Goal: Task Accomplishment & Management: Use online tool/utility

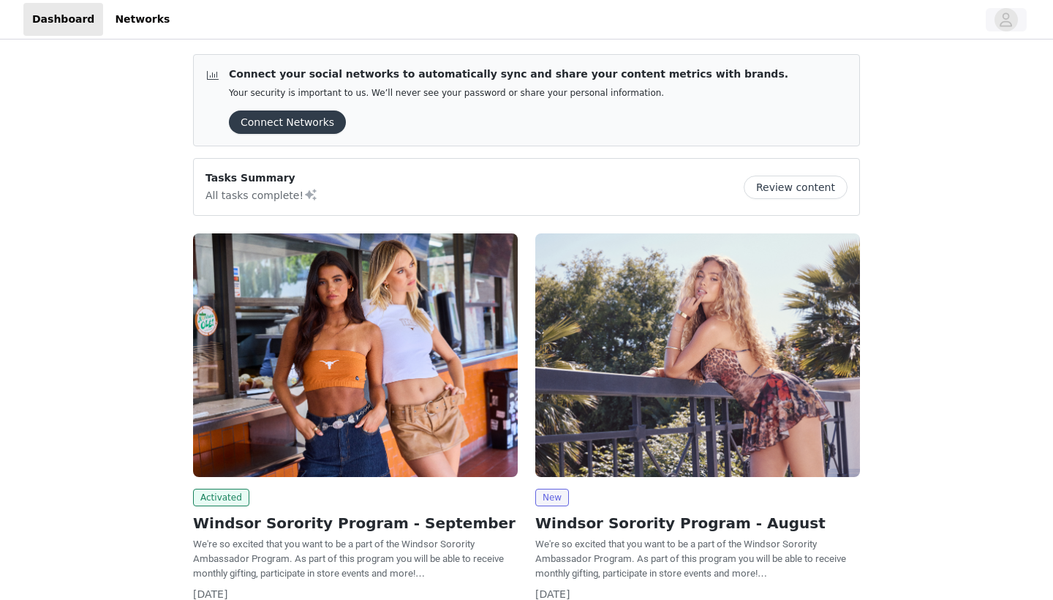
click at [747, 18] on icon "avatar" at bounding box center [1006, 19] width 14 height 23
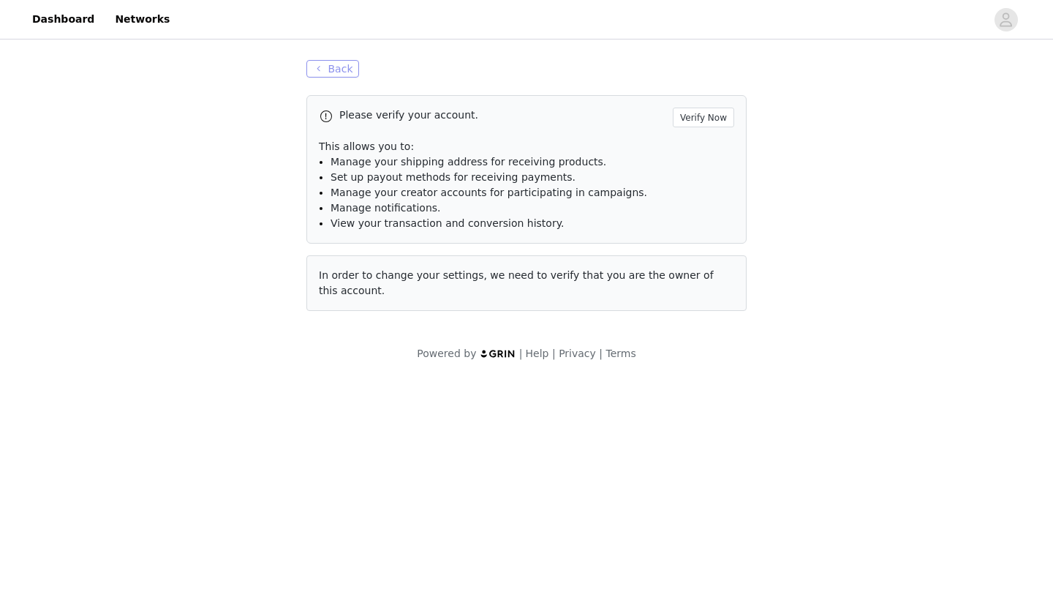
click at [333, 74] on button "Back" at bounding box center [332, 69] width 53 height 18
click at [333, 62] on button "Back" at bounding box center [332, 69] width 53 height 18
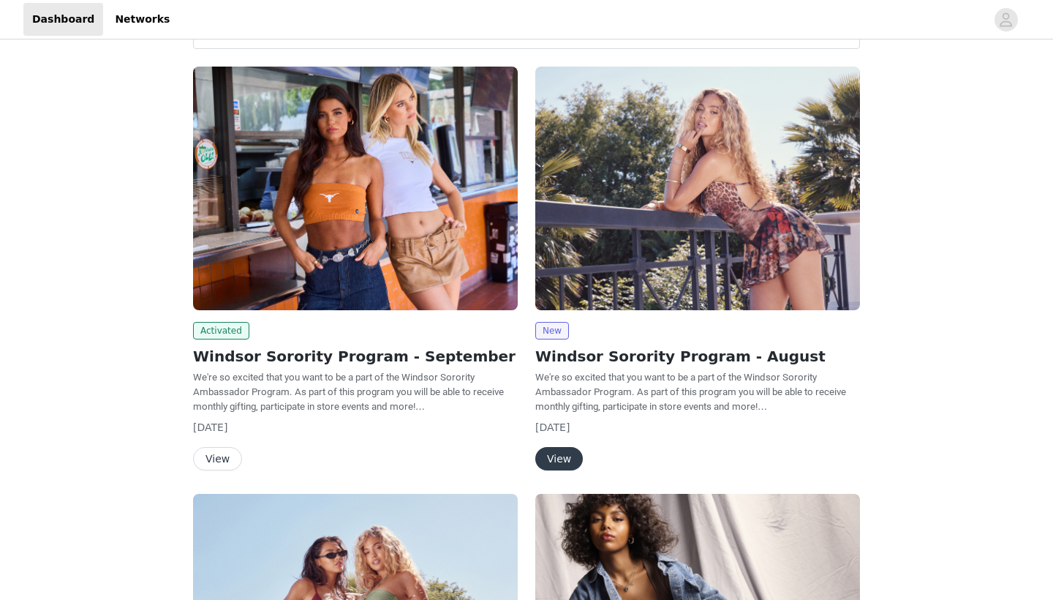
scroll to position [168, 0]
click at [219, 459] on button "View" at bounding box center [217, 457] width 49 height 23
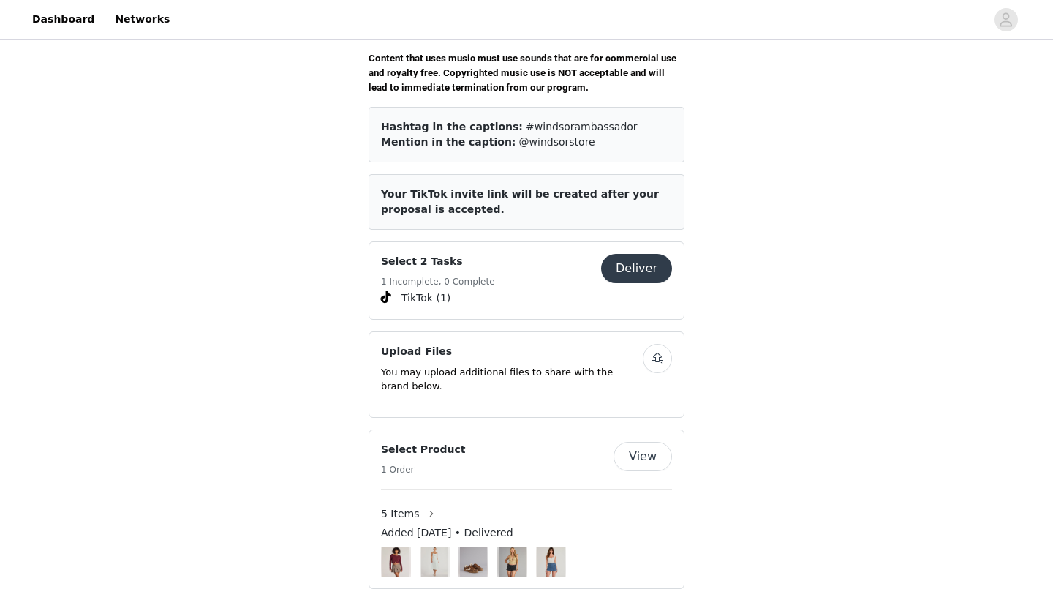
scroll to position [547, 0]
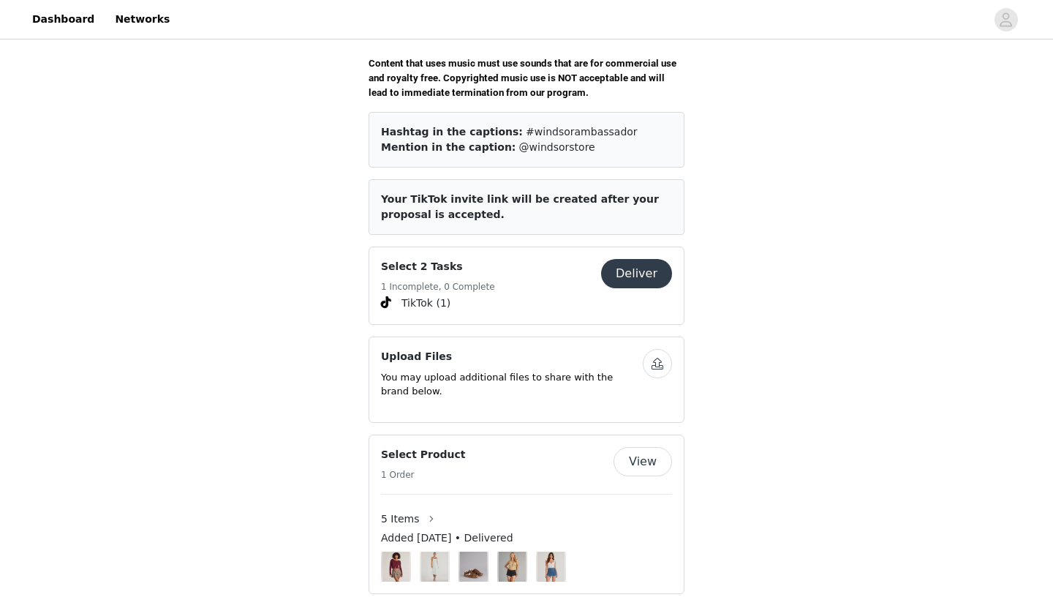
click at [625, 259] on button "Deliver" at bounding box center [636, 273] width 71 height 29
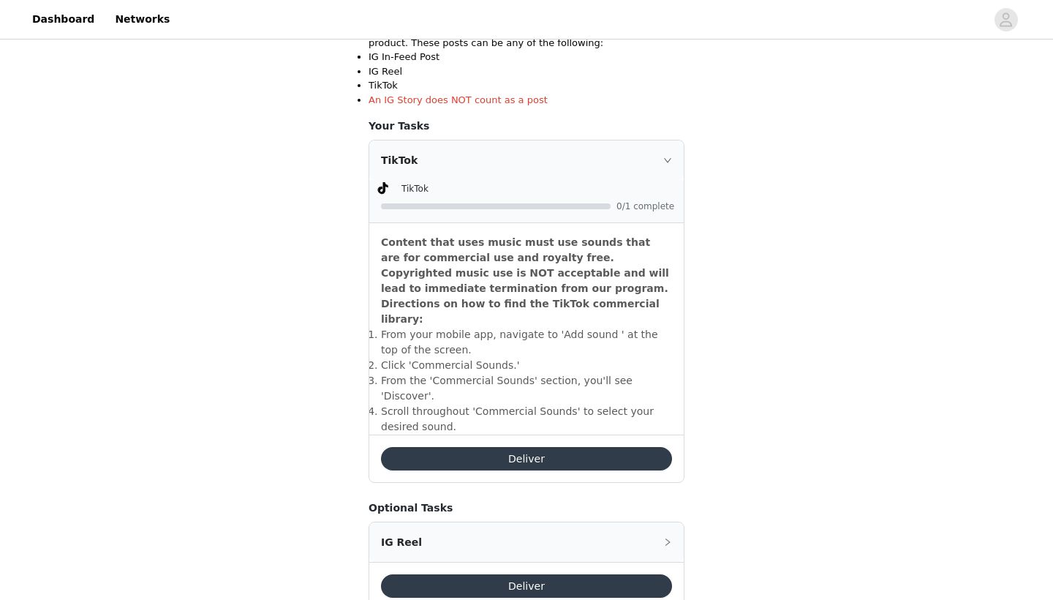
scroll to position [336, 0]
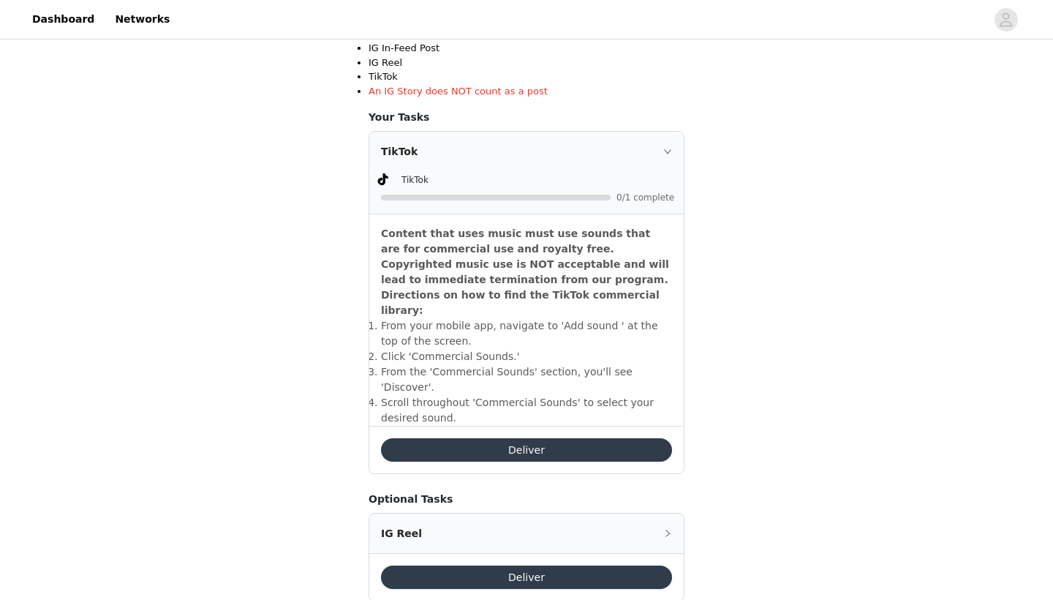
click at [566, 438] on button "Deliver" at bounding box center [526, 449] width 291 height 23
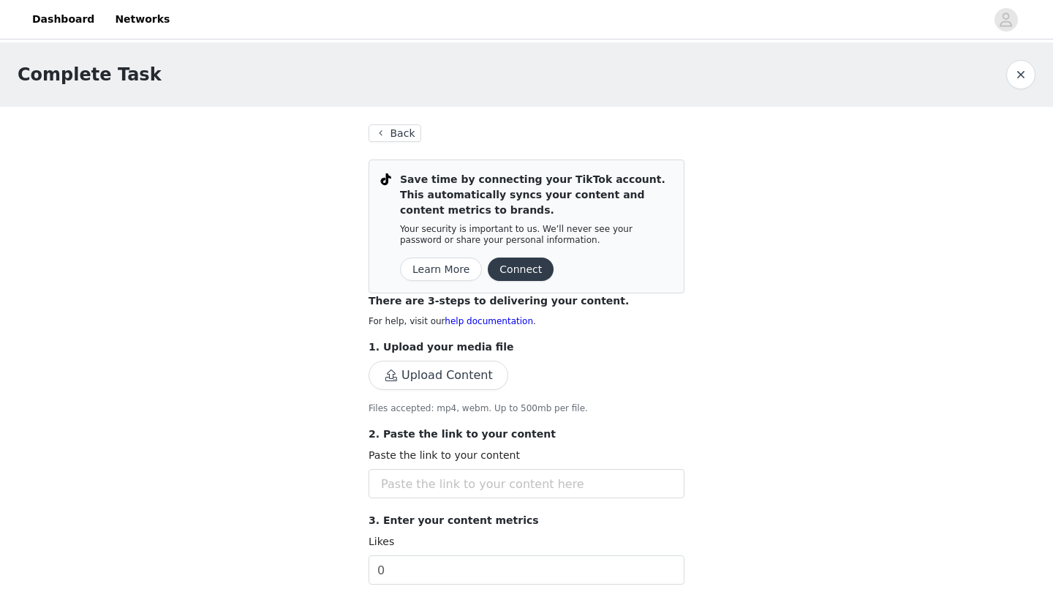
click at [503, 265] on button "Connect" at bounding box center [521, 268] width 66 height 23
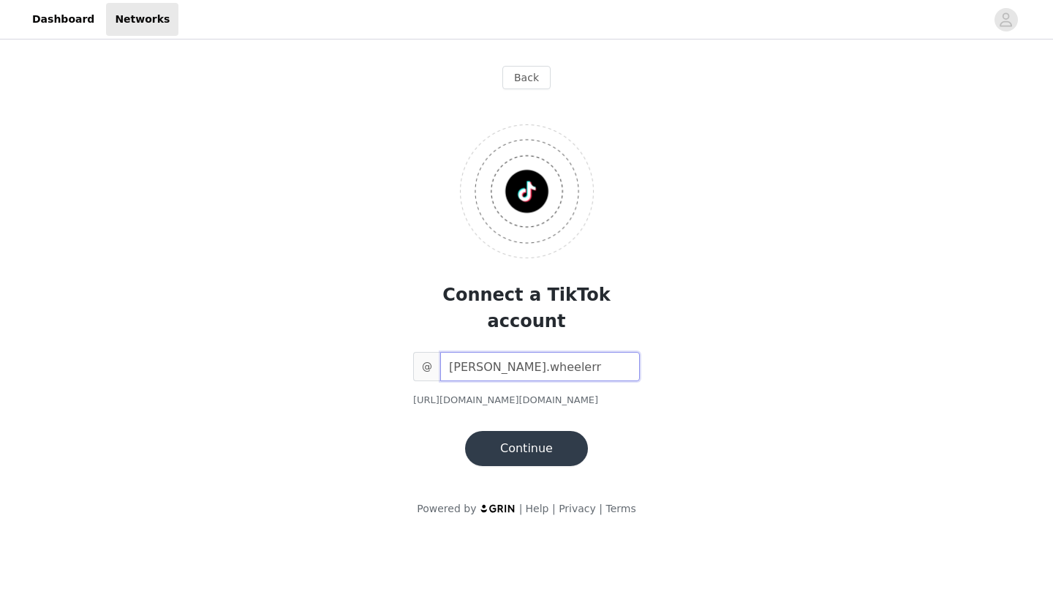
type input "[PERSON_NAME].wheelerr"
click at [495, 431] on button "Continue" at bounding box center [526, 448] width 123 height 35
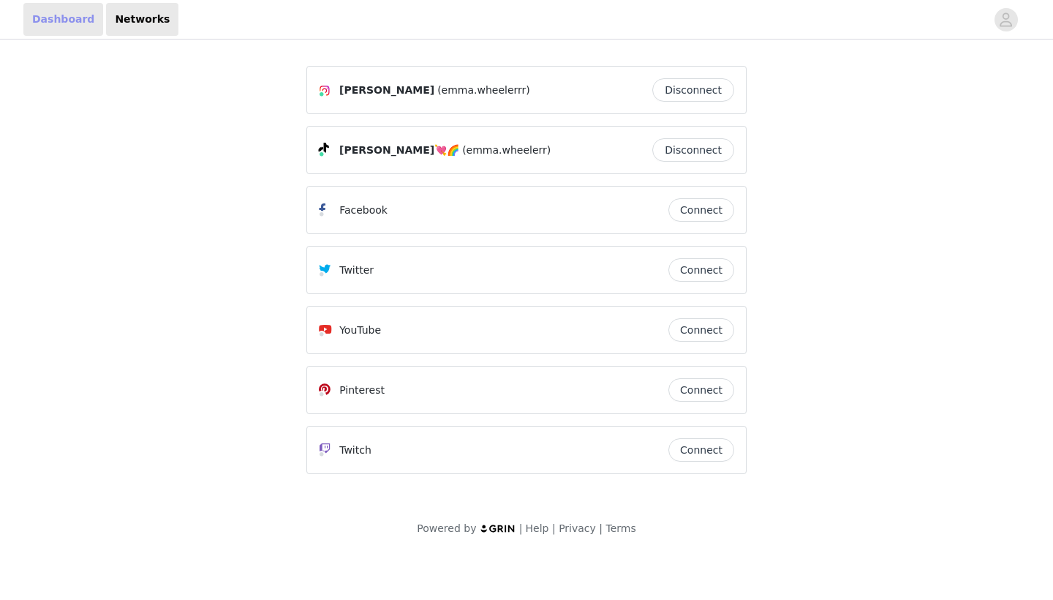
click at [86, 20] on link "Dashboard" at bounding box center [63, 19] width 80 height 33
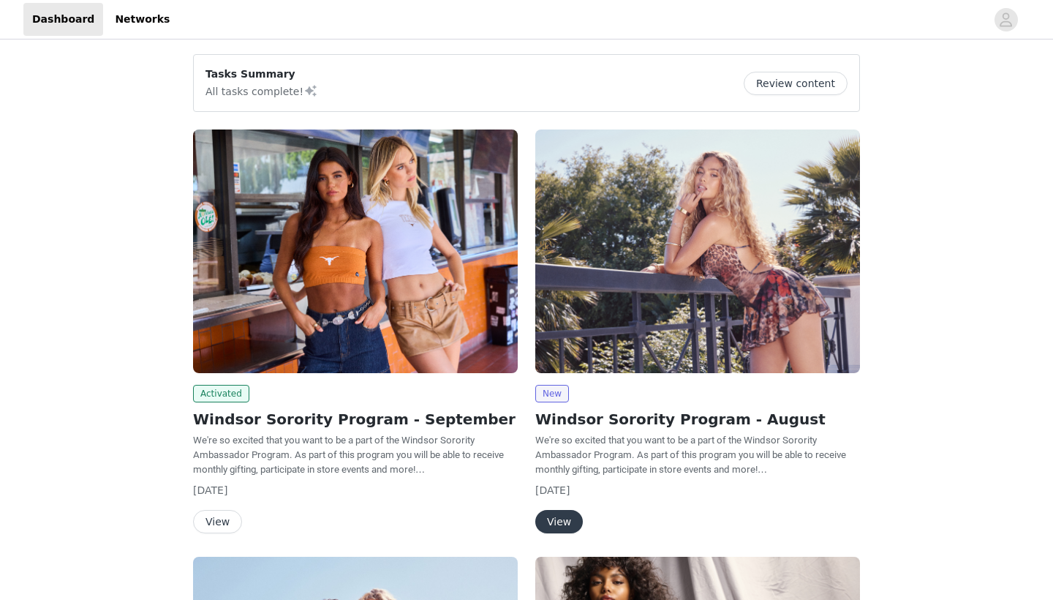
click at [227, 518] on button "View" at bounding box center [217, 521] width 49 height 23
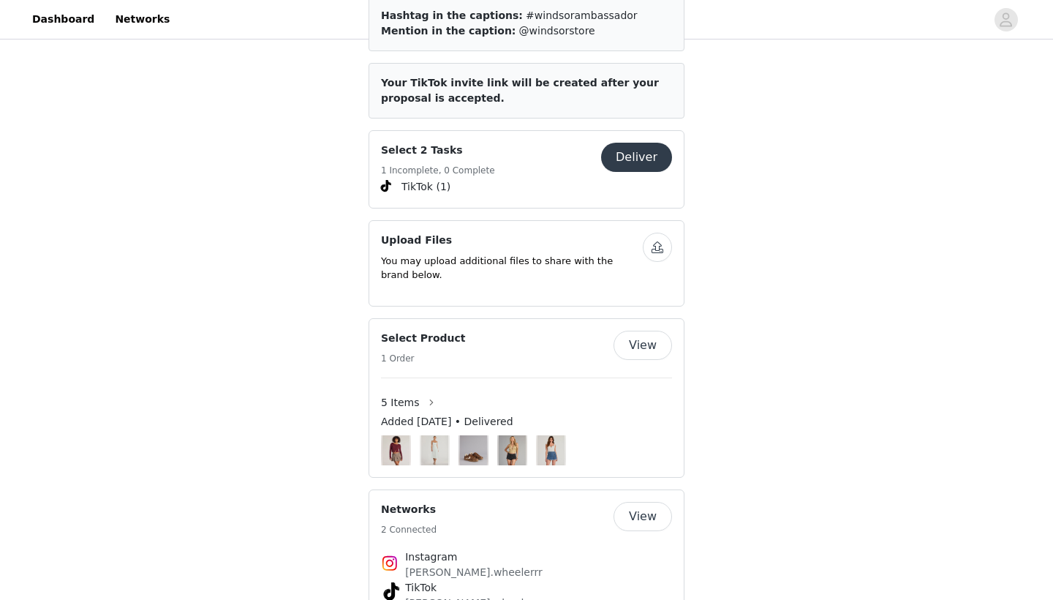
scroll to position [633, 0]
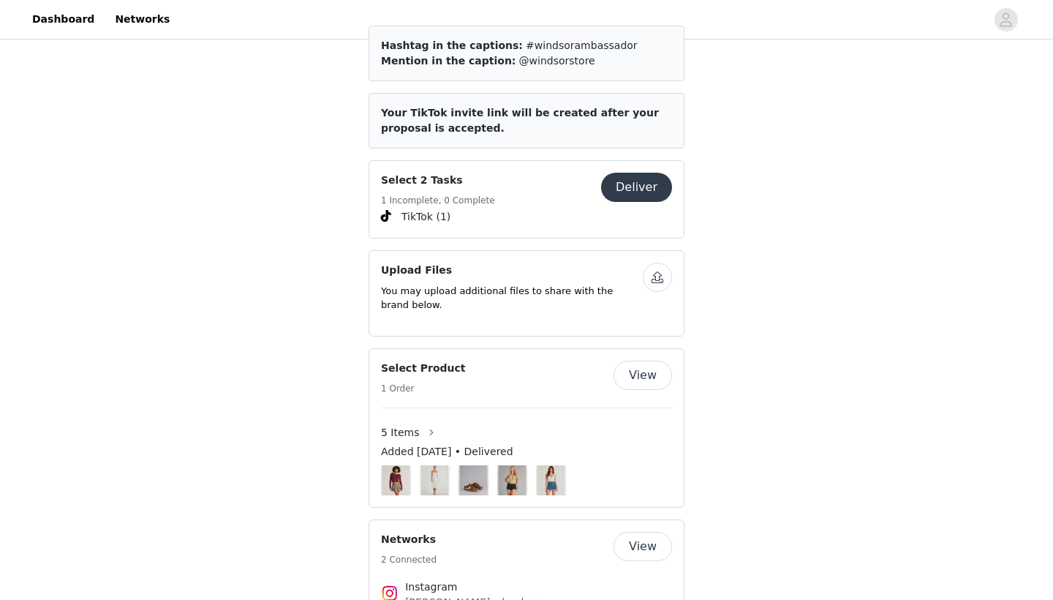
click at [638, 173] on button "Deliver" at bounding box center [636, 187] width 71 height 29
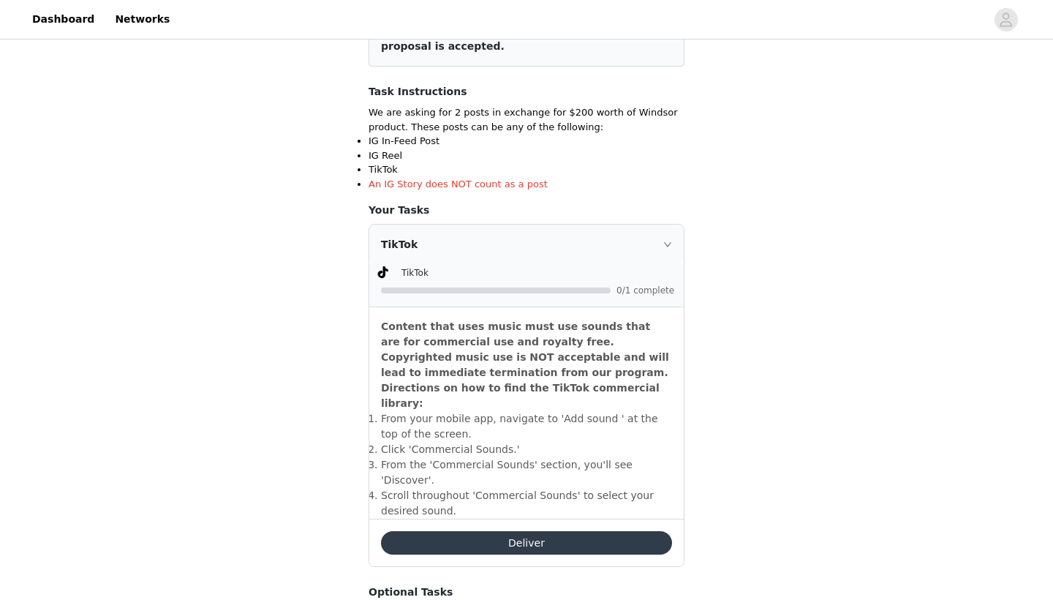
scroll to position [259, 0]
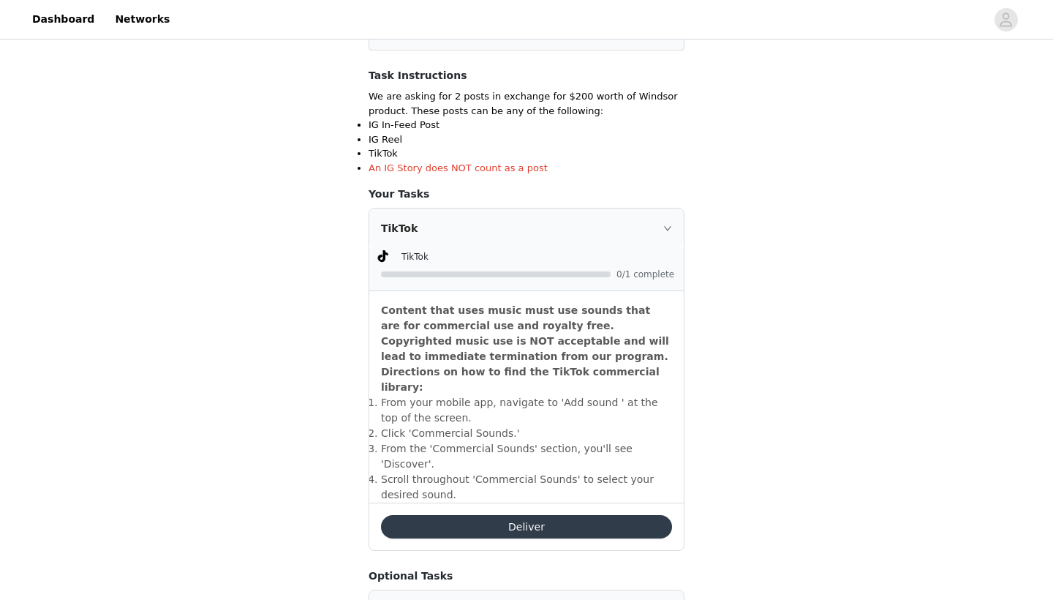
click at [507, 515] on button "Deliver" at bounding box center [526, 526] width 291 height 23
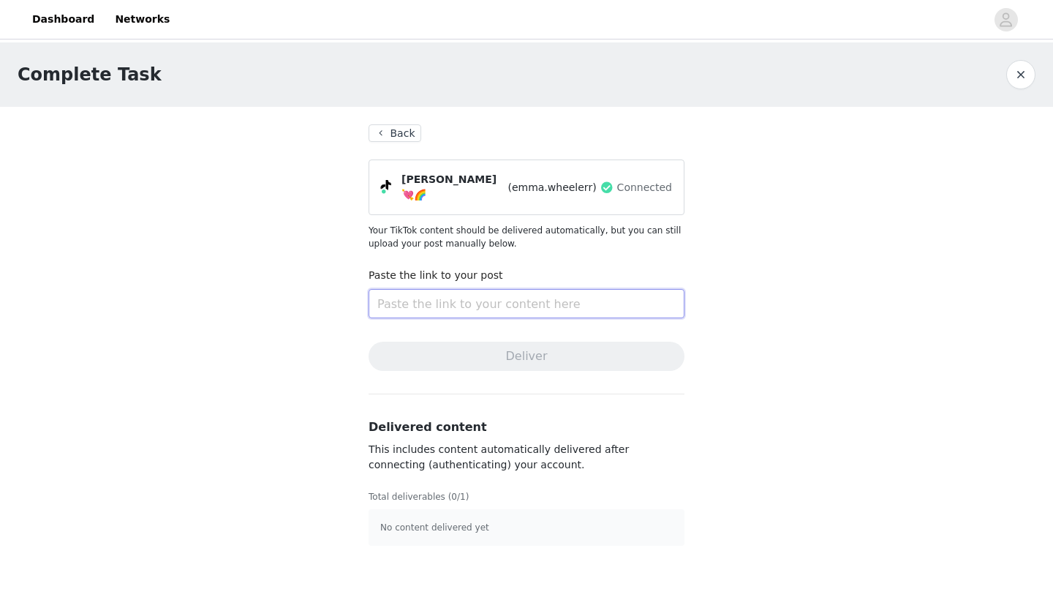
click at [510, 294] on input "text" at bounding box center [527, 303] width 316 height 29
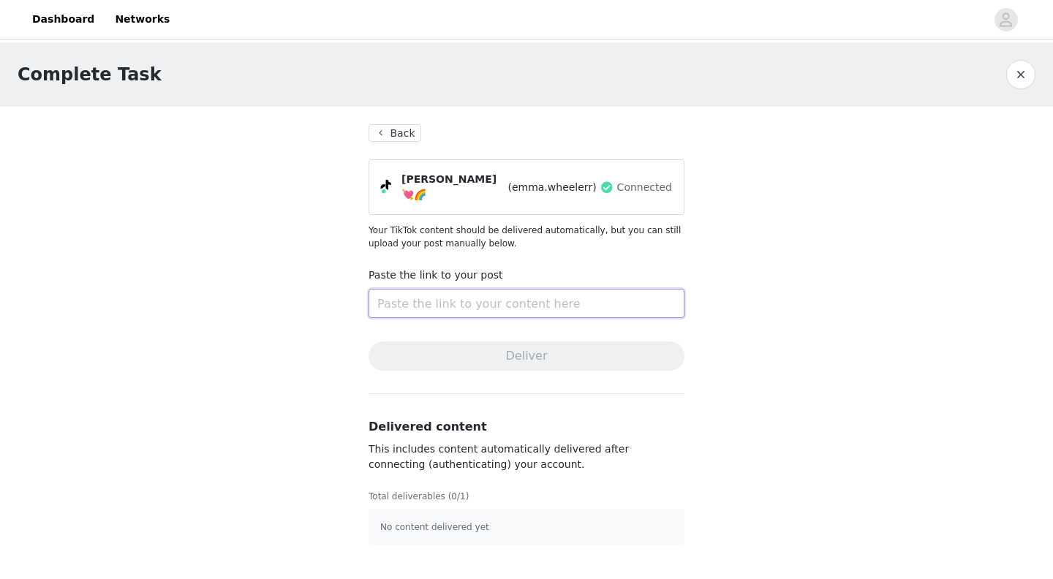
paste input "https://www.tiktok.com/@emma.wheelerr/video/7556098902429043982"
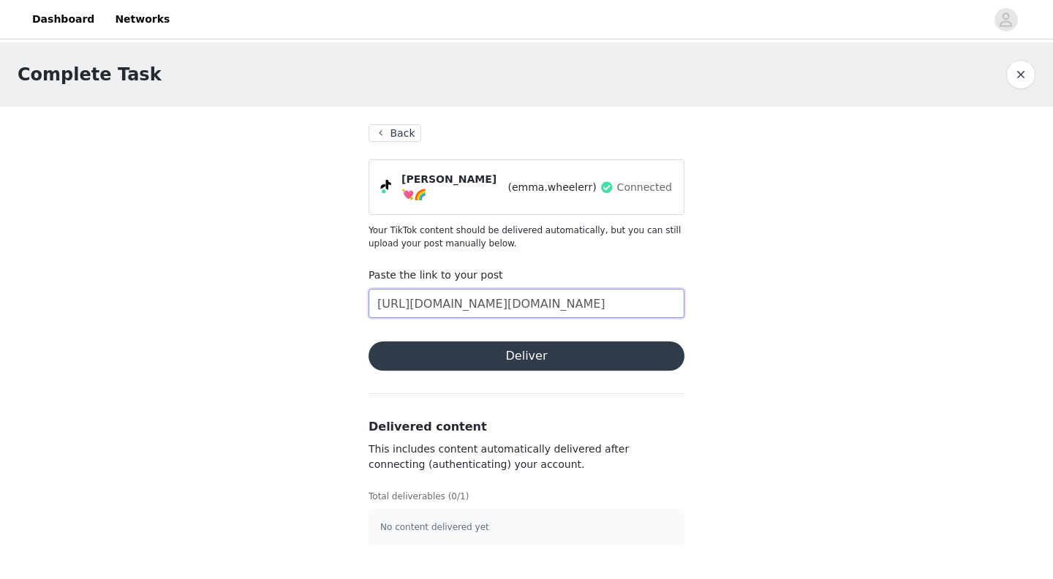
type input "https://www.tiktok.com/@emma.wheelerr/video/7556098902429043982"
click at [521, 345] on button "Deliver" at bounding box center [527, 356] width 316 height 29
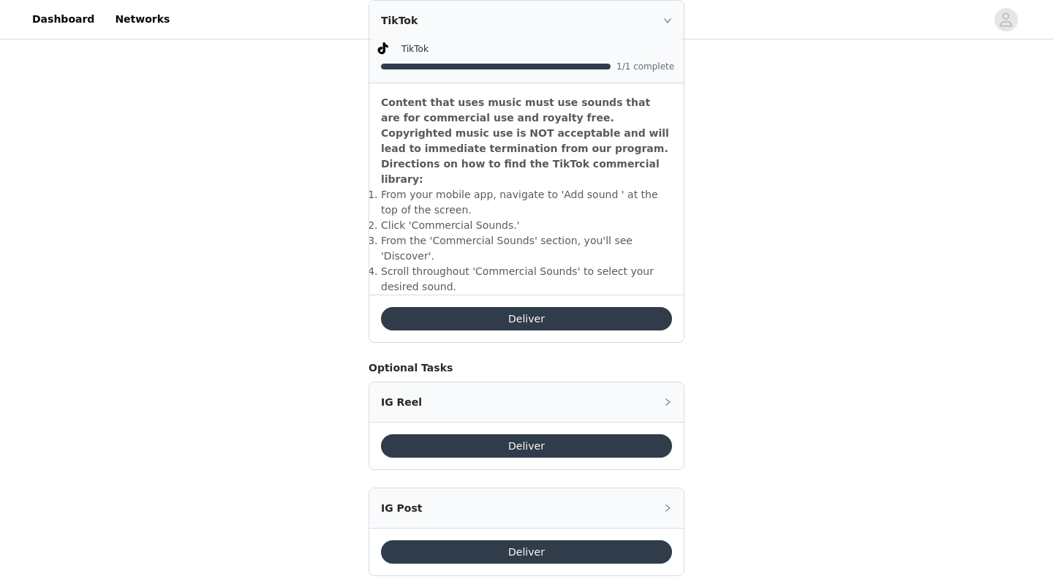
scroll to position [466, 0]
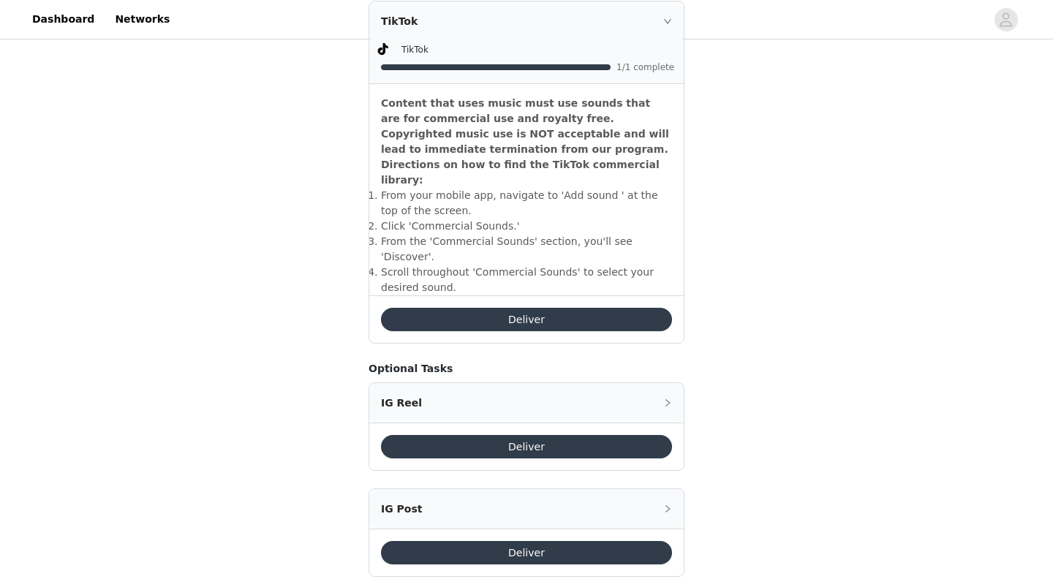
click at [550, 308] on button "Deliver" at bounding box center [526, 319] width 291 height 23
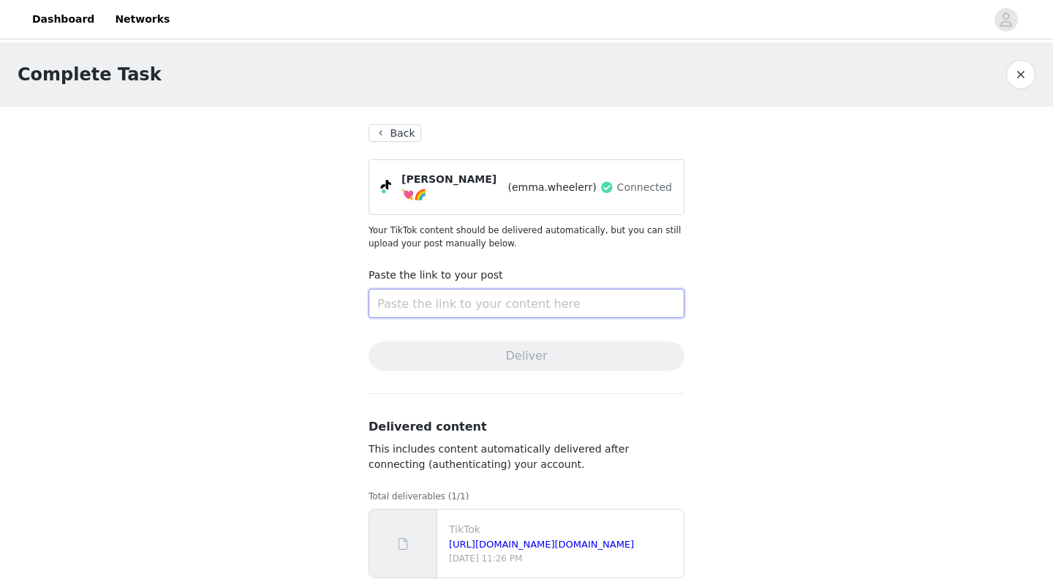
click at [550, 293] on input "text" at bounding box center [527, 303] width 316 height 29
paste input "https://www.tiktok.com/@emma.wheelerr/video/7556099559915539767?is_from_webapp=…"
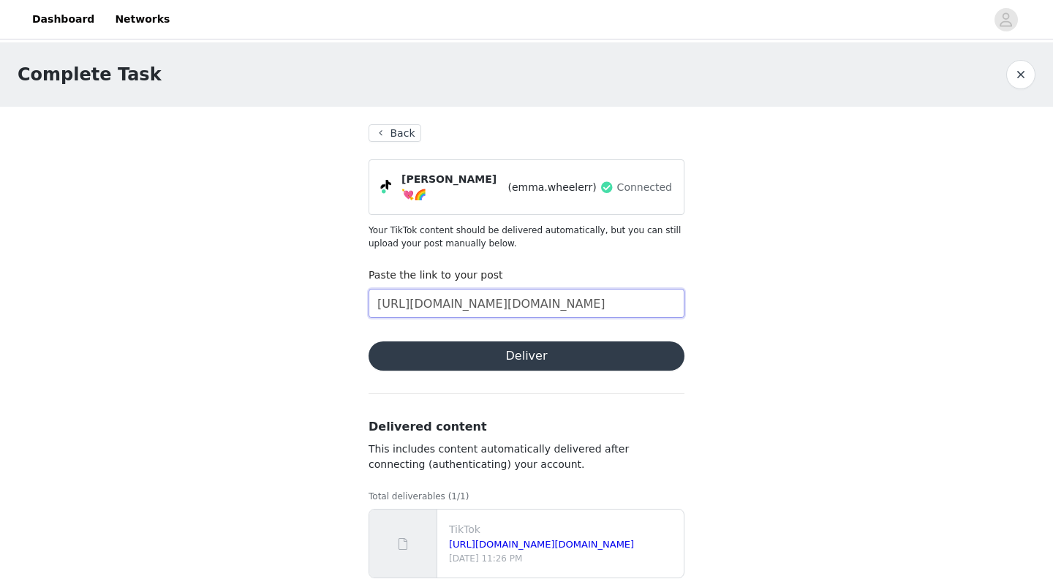
type input "https://www.tiktok.com/@emma.wheelerr/video/7556099559915539767?is_from_webapp=…"
click at [525, 342] on button "Deliver" at bounding box center [527, 356] width 316 height 29
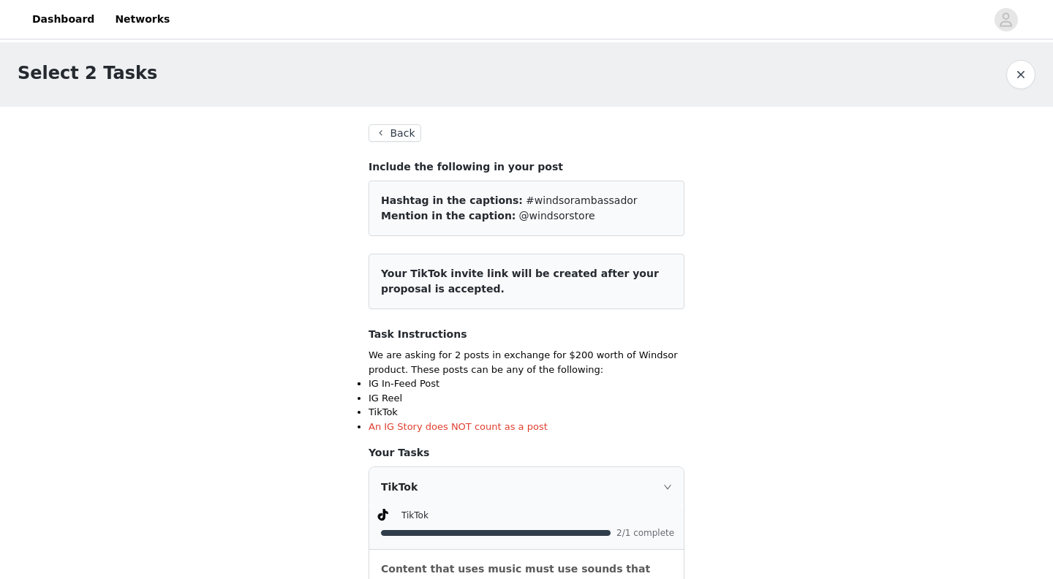
click at [747, 77] on button "button" at bounding box center [1021, 74] width 29 height 29
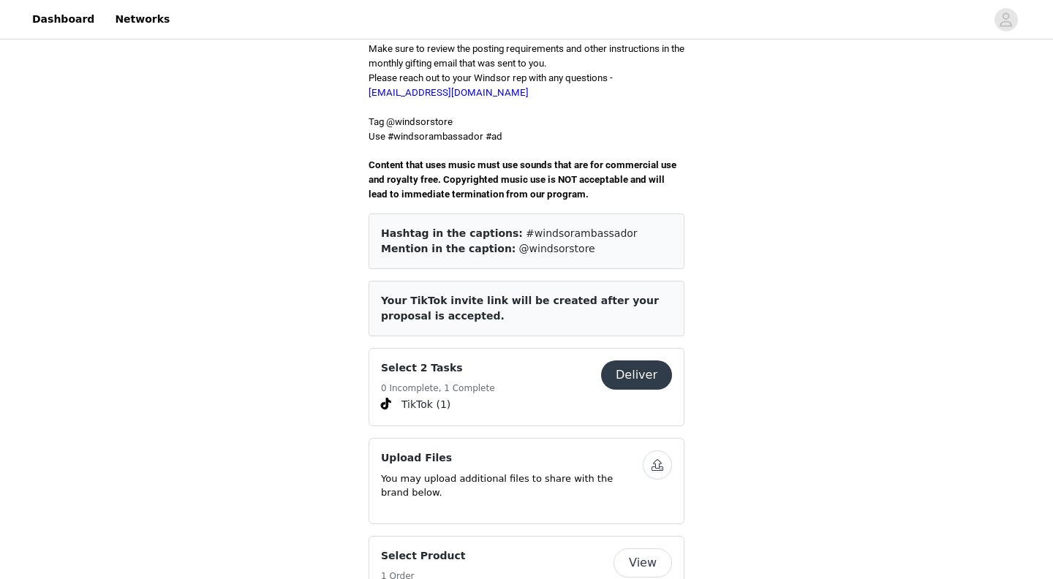
scroll to position [474, 0]
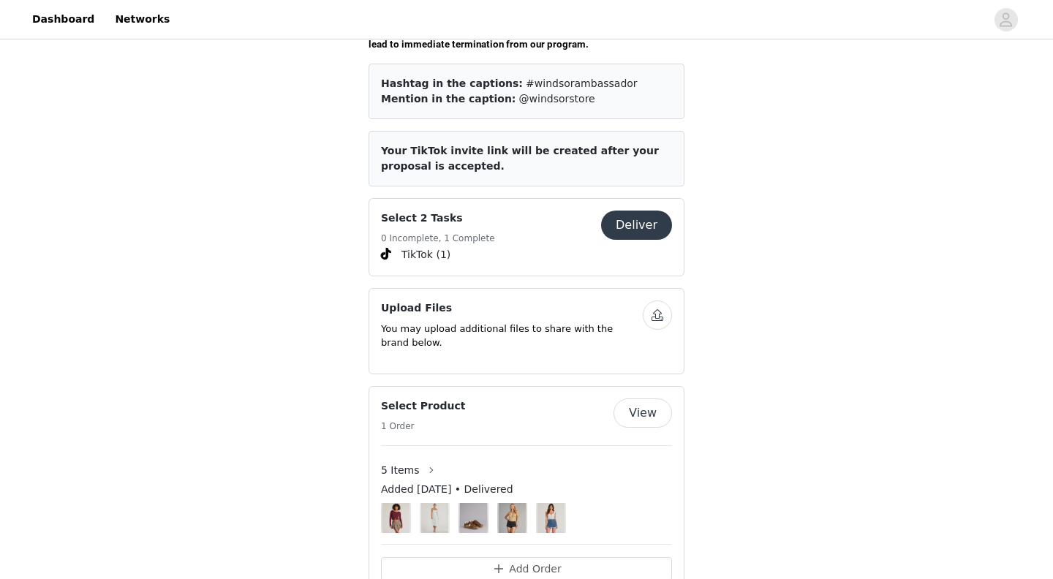
scroll to position [592, 0]
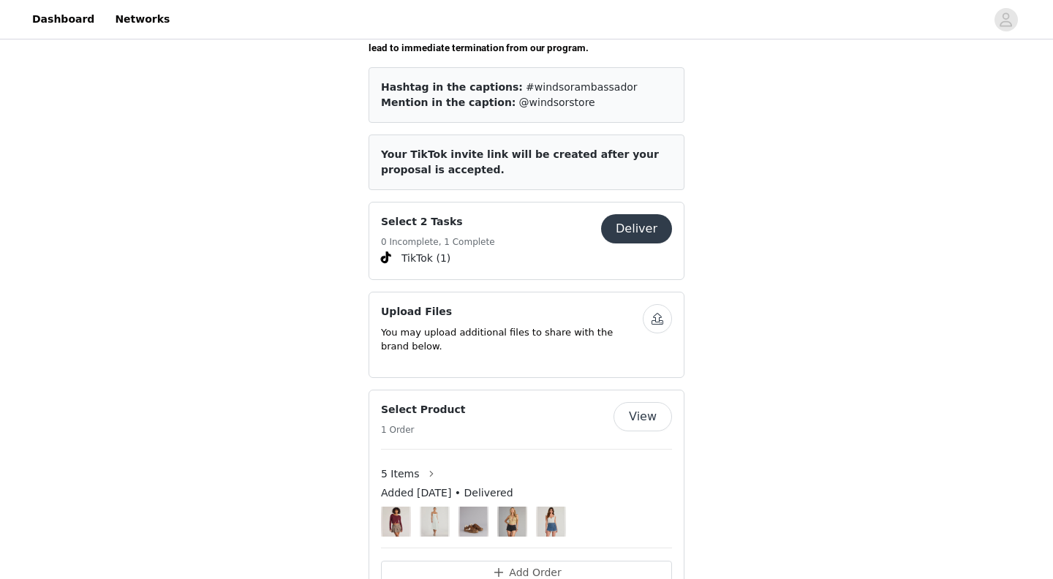
click at [643, 214] on button "Deliver" at bounding box center [636, 228] width 71 height 29
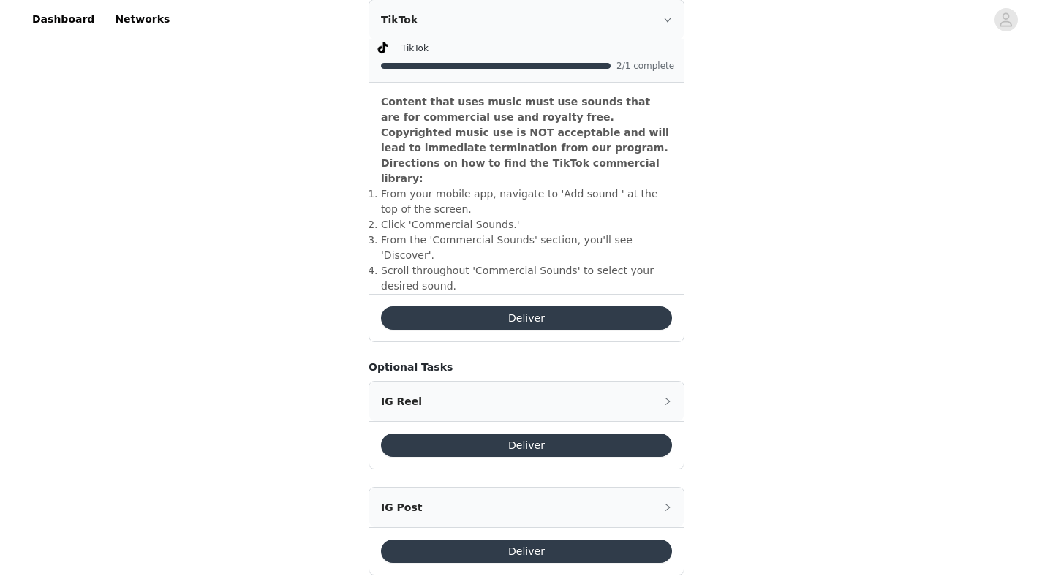
scroll to position [466, 0]
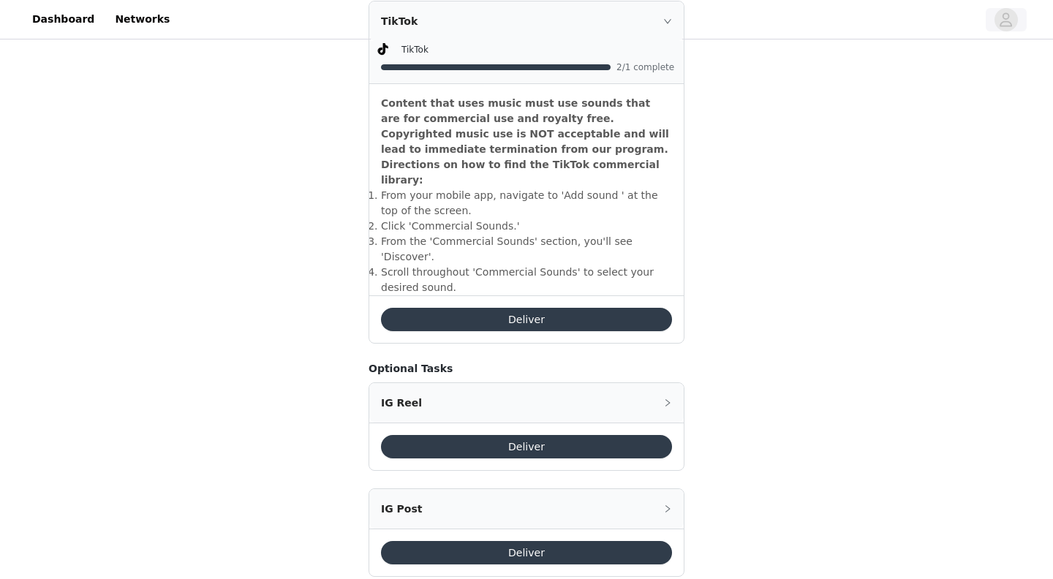
click at [1011, 14] on icon "avatar" at bounding box center [1006, 19] width 14 height 23
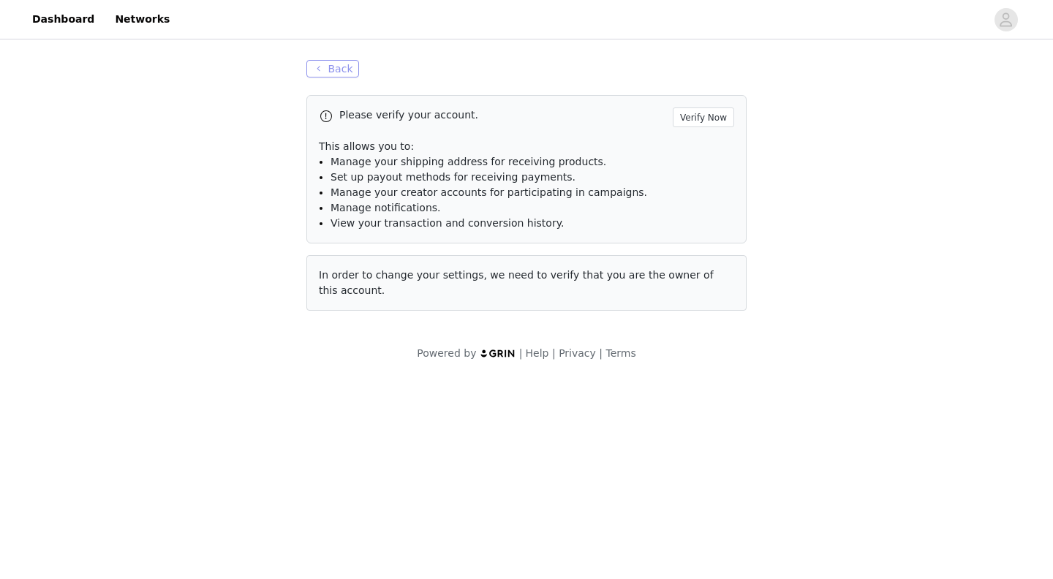
click at [320, 66] on button "Back" at bounding box center [332, 69] width 53 height 18
click at [67, 16] on link "Dashboard" at bounding box center [63, 19] width 80 height 33
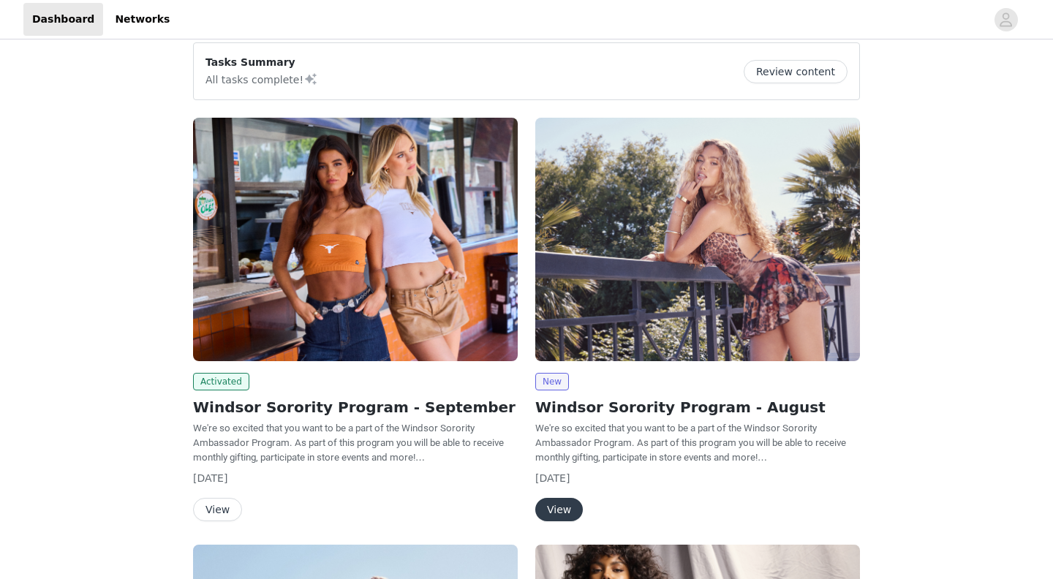
scroll to position [12, 0]
click at [226, 506] on button "View" at bounding box center [217, 509] width 49 height 23
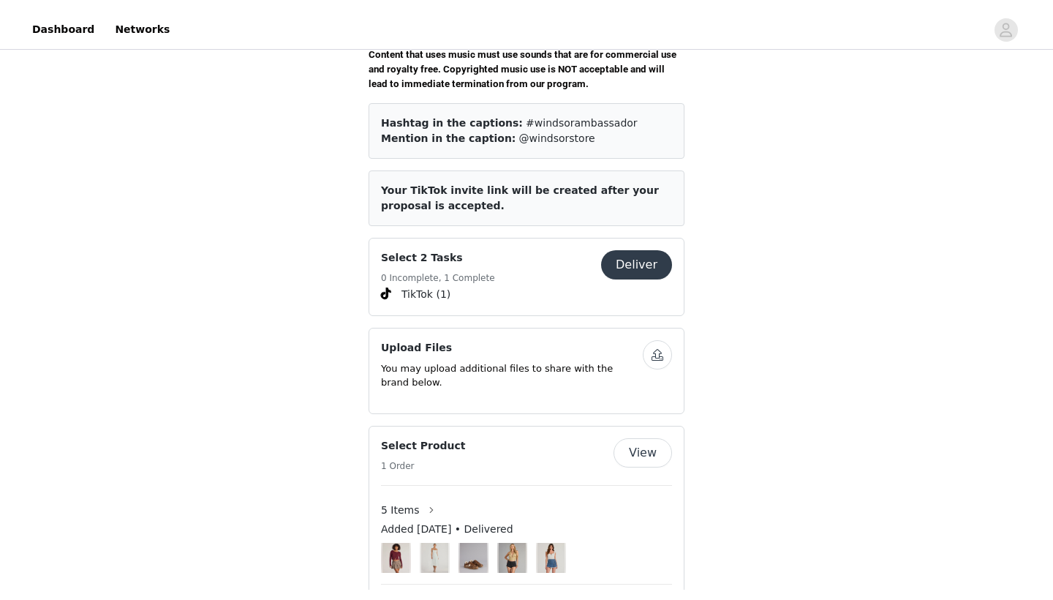
scroll to position [571, 0]
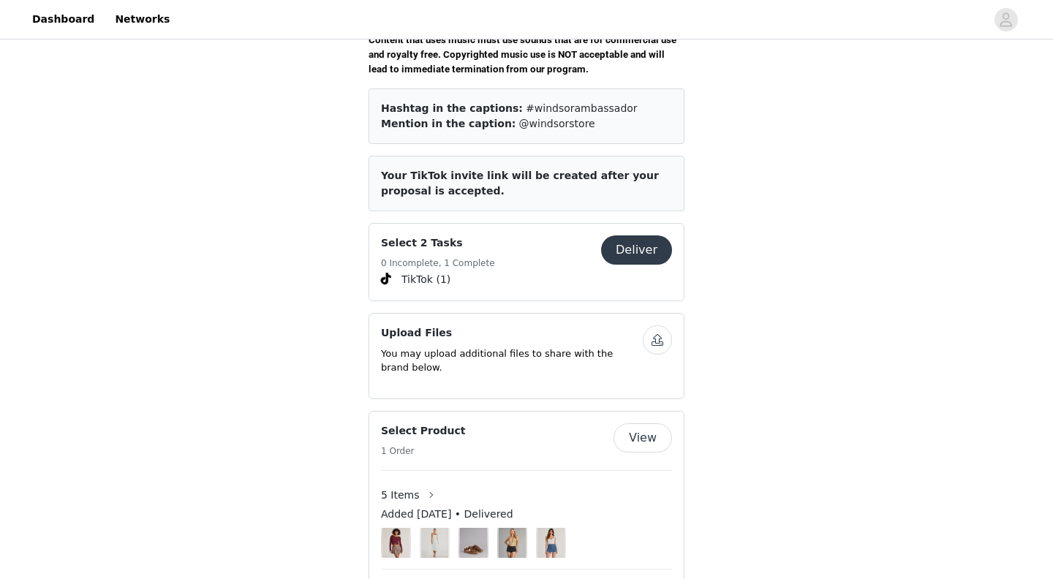
click at [658, 326] on button "button" at bounding box center [657, 340] width 29 height 29
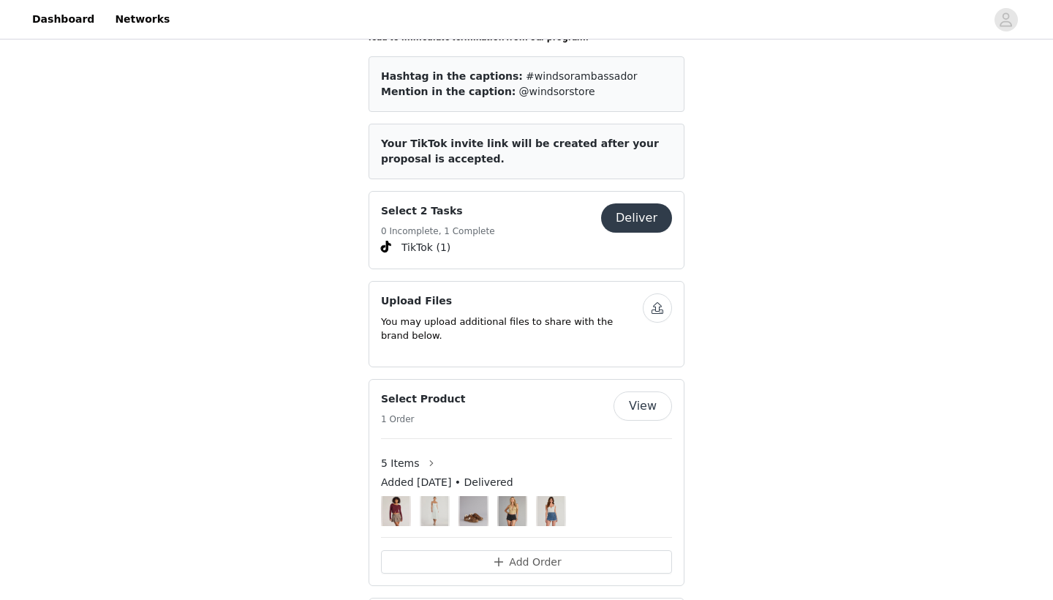
scroll to position [613, 0]
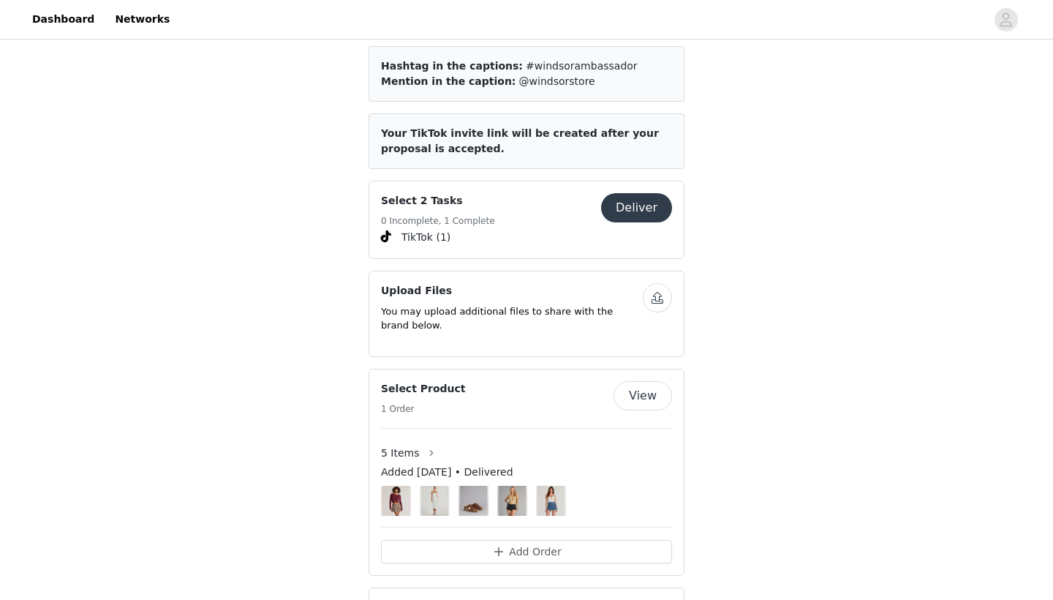
click at [617, 193] on button "Deliver" at bounding box center [636, 207] width 71 height 29
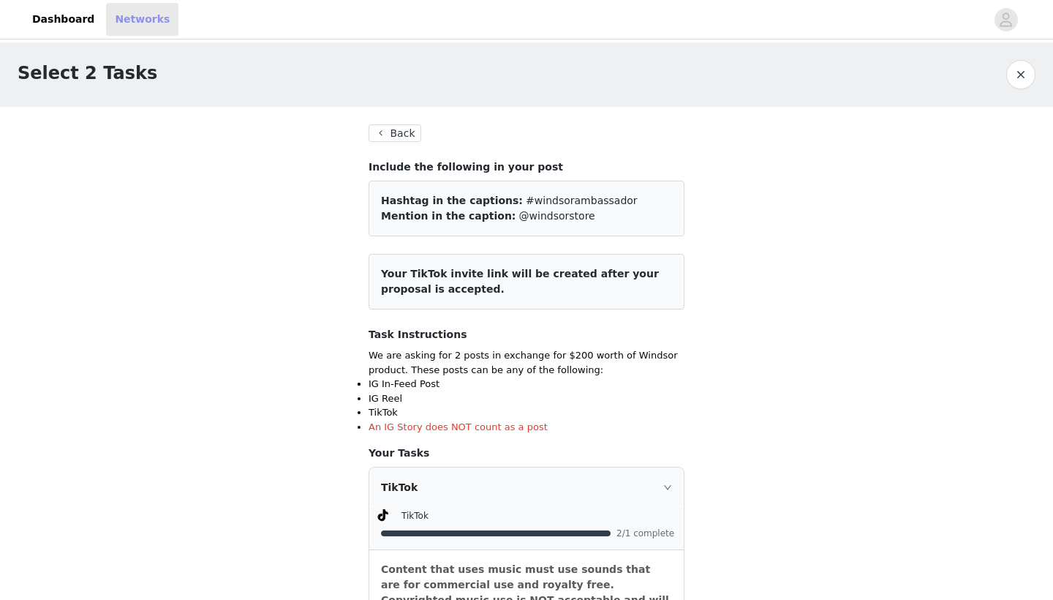
click at [125, 4] on link "Networks" at bounding box center [142, 19] width 72 height 33
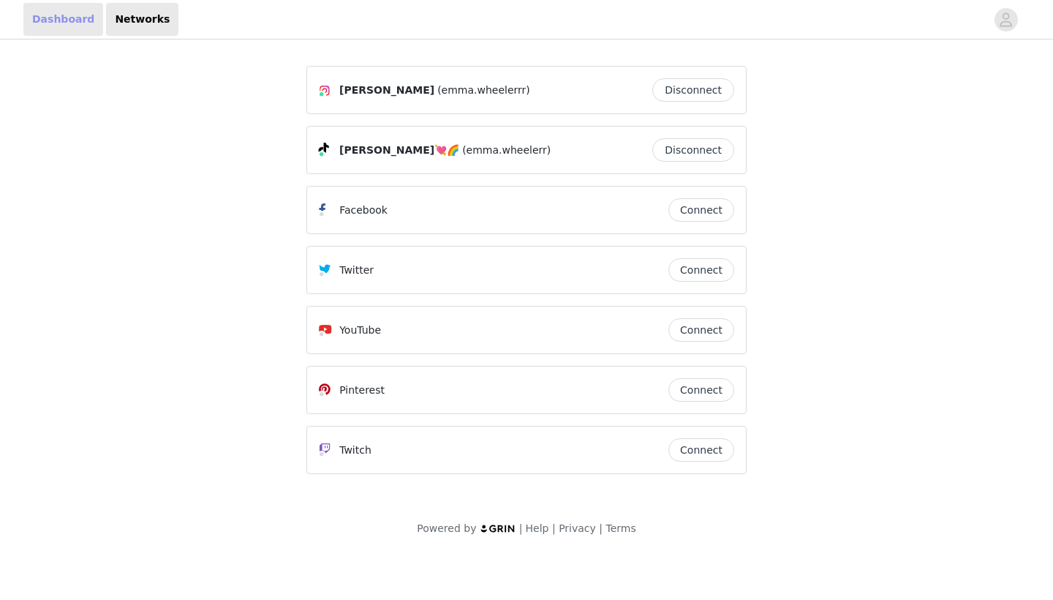
click at [59, 18] on link "Dashboard" at bounding box center [63, 19] width 80 height 33
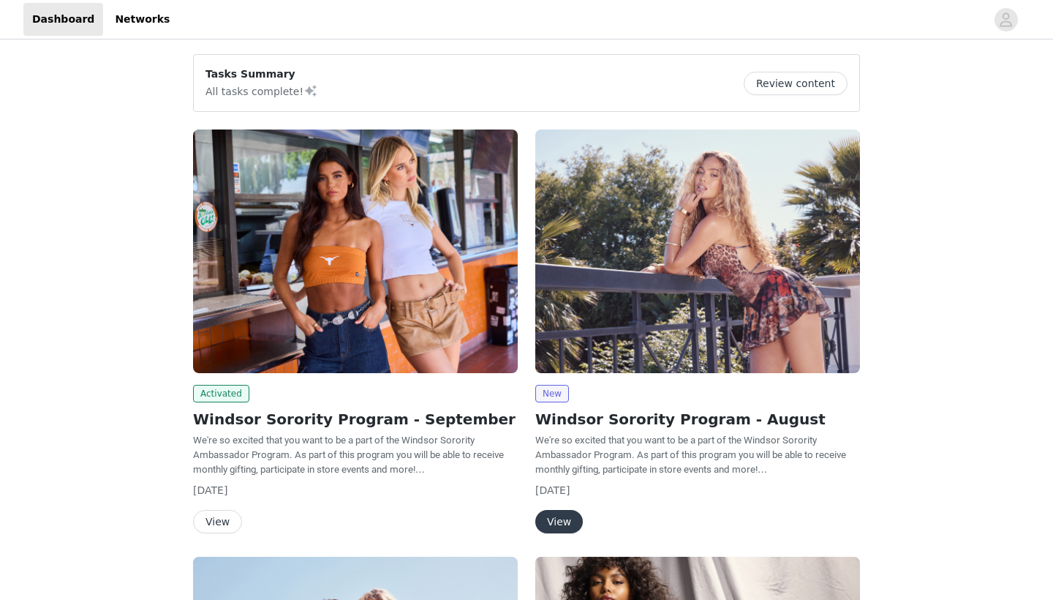
click at [789, 87] on button "Review content" at bounding box center [796, 83] width 104 height 23
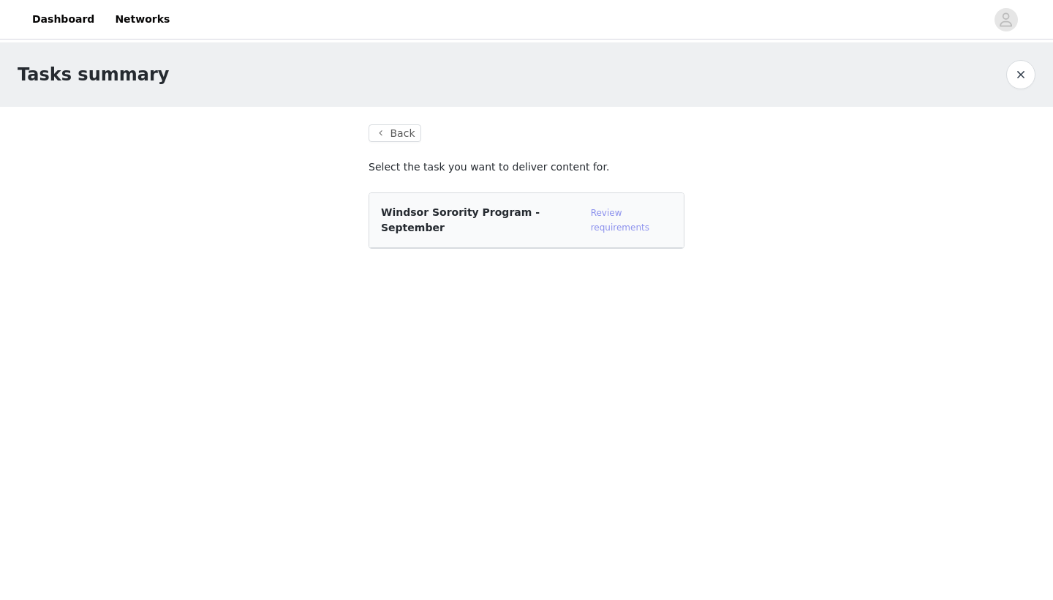
click at [650, 208] on link "Review requirements" at bounding box center [620, 220] width 59 height 25
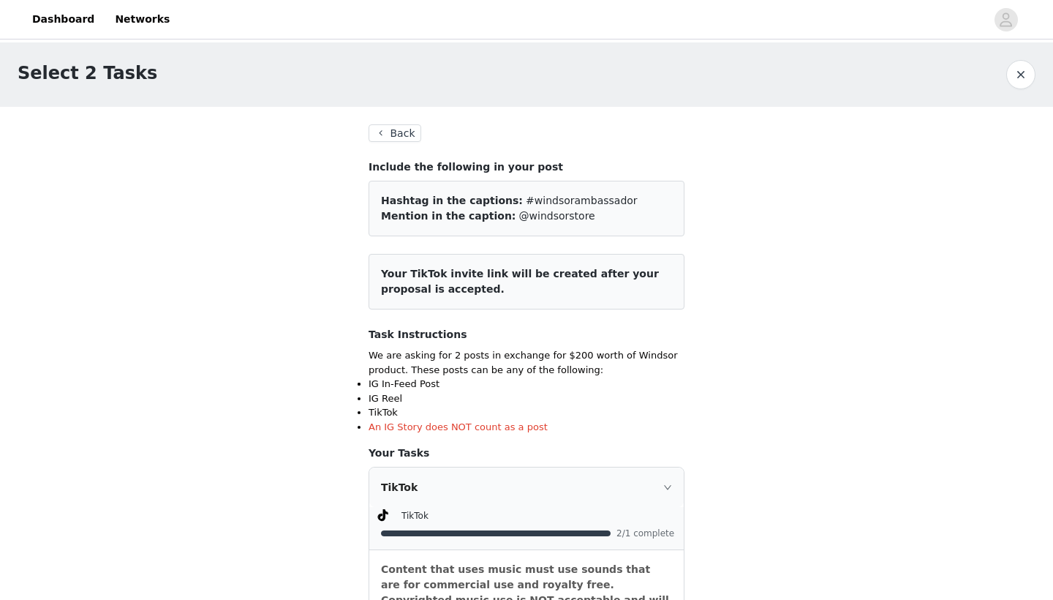
click at [402, 139] on button "Back" at bounding box center [395, 133] width 53 height 18
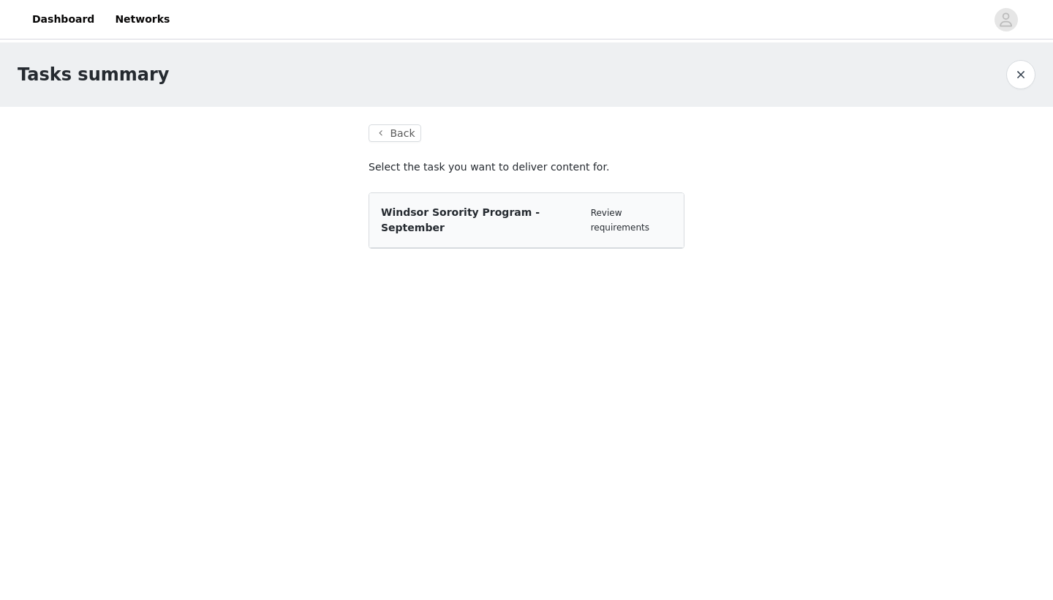
click at [402, 139] on button "Back" at bounding box center [395, 133] width 53 height 18
